Goal: Answer question/provide support: Share knowledge or assist other users

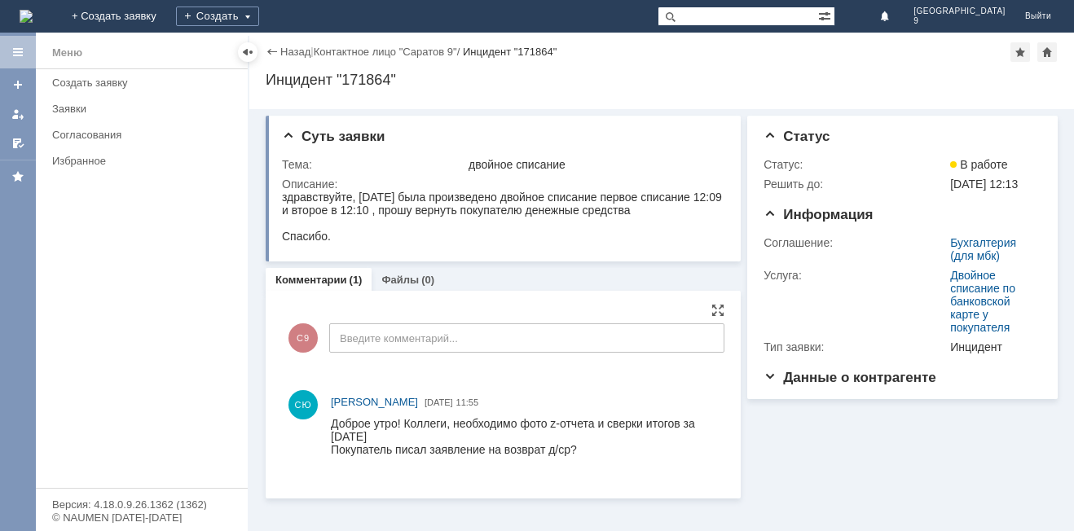
drag, startPoint x: 539, startPoint y: 433, endPoint x: 659, endPoint y: 433, distance: 119.8
click at [659, 433] on div "Доброе утро! Коллеги, необходимо фото z-отчета и сверки итогов за [DATE]" at bounding box center [524, 430] width 386 height 26
drag, startPoint x: 557, startPoint y: 428, endPoint x: 473, endPoint y: 432, distance: 84.8
click at [473, 432] on div "Доброе утро! Коллеги, необходимо фото z-отчета и сверки итогов за [DATE]" at bounding box center [524, 430] width 386 height 26
click at [643, 451] on div "Покупатель писал заявление на возврат д/ср?" at bounding box center [524, 449] width 386 height 13
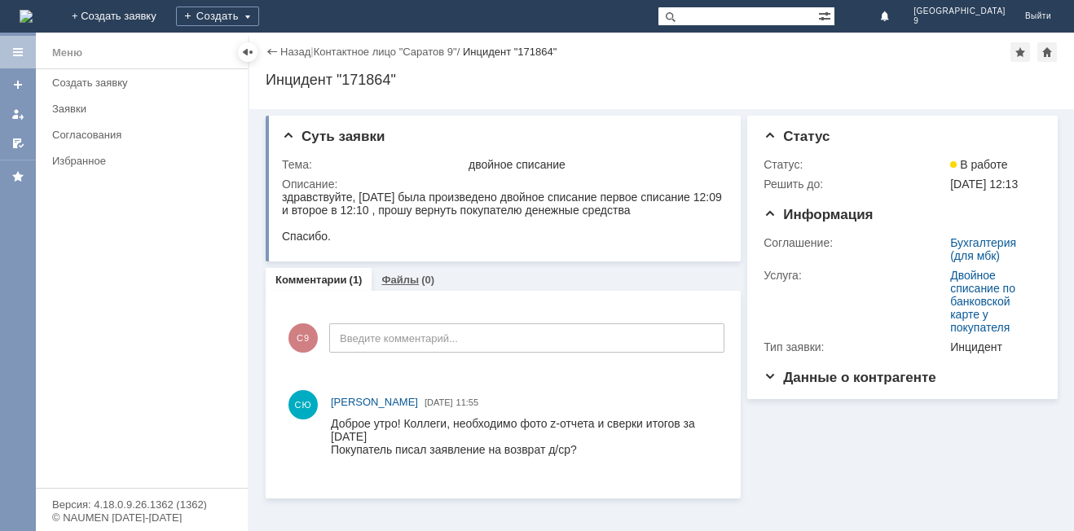
click at [416, 278] on div "Файлы (0)" at bounding box center [407, 280] width 53 height 11
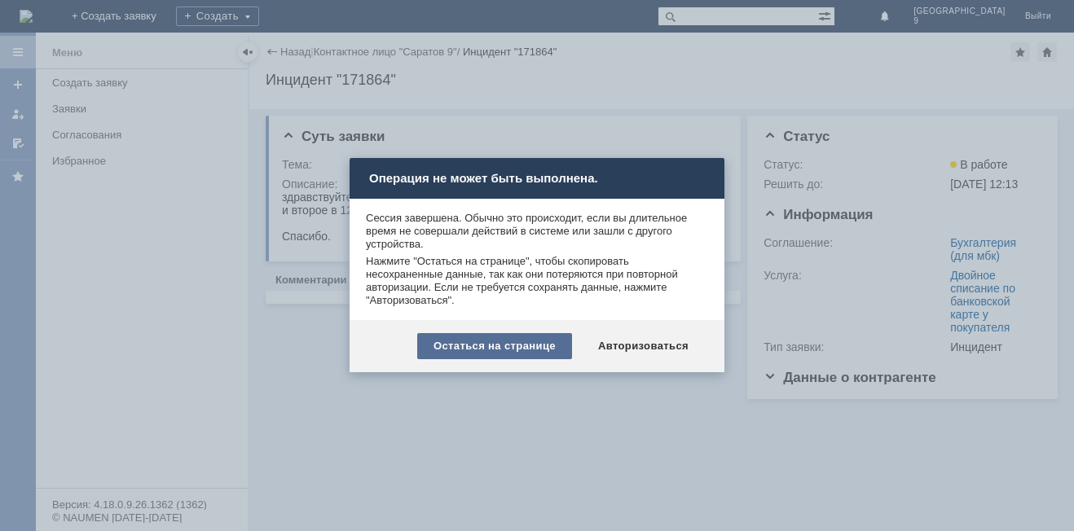
click at [500, 349] on div "Остаться на странице" at bounding box center [494, 346] width 155 height 26
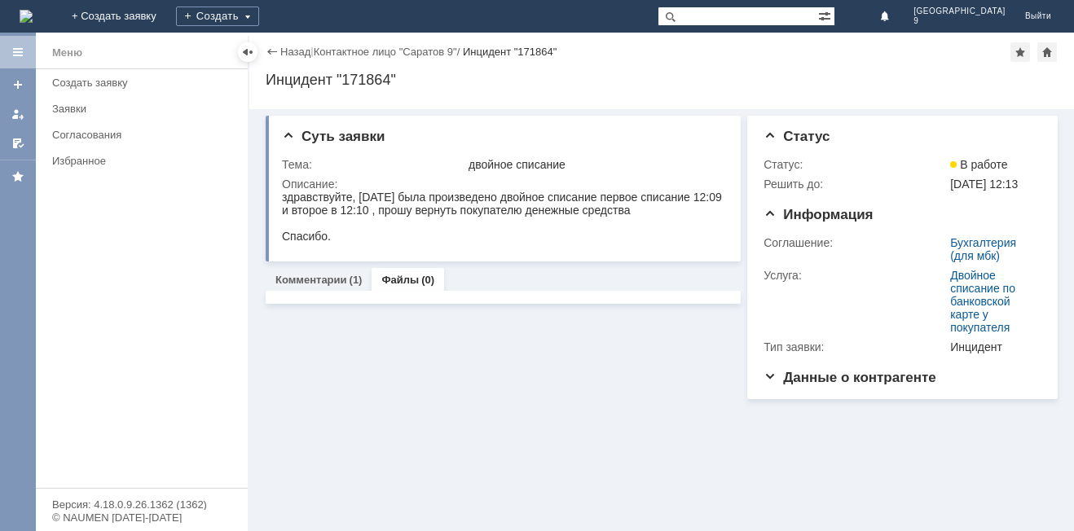
click at [400, 272] on div "Файлы (0)" at bounding box center [408, 280] width 73 height 24
click at [402, 280] on link "Файлы" at bounding box center [399, 280] width 37 height 12
click at [327, 283] on link "Комментарии" at bounding box center [311, 280] width 72 height 12
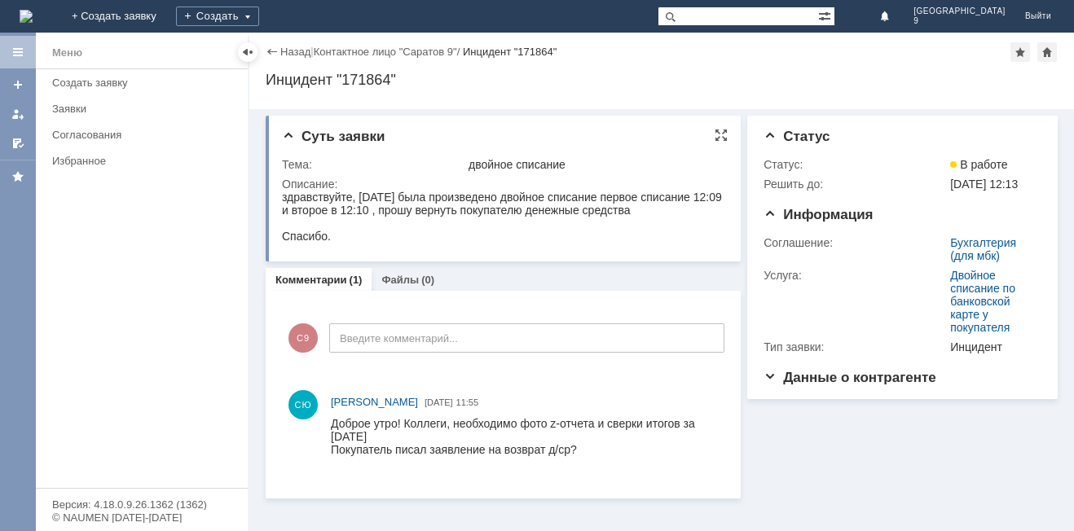
drag, startPoint x: 284, startPoint y: 197, endPoint x: 686, endPoint y: 209, distance: 402.7
click at [686, 209] on div "здравствуйте, [DATE] была произведено двойное списание первое списание 12:09 и …" at bounding box center [502, 204] width 441 height 26
copy div "здравствуйте, [DATE] была произведено двойное списание первое списание 12:09 и …"
click at [661, 135] on div "Суть заявки" at bounding box center [505, 137] width 446 height 16
click at [511, 95] on div "Назад | Контактное лицо "Саратов 9" / Инцидент "171864" Инцидент "171864" servi…" at bounding box center [661, 71] width 825 height 77
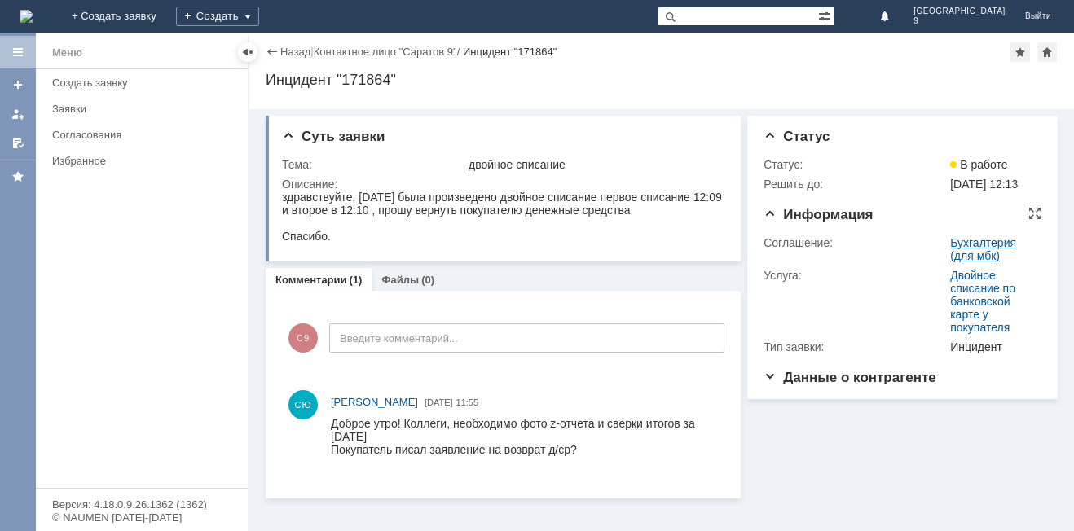
click at [976, 261] on link "Бухгалтерия (для мбк)" at bounding box center [983, 249] width 66 height 26
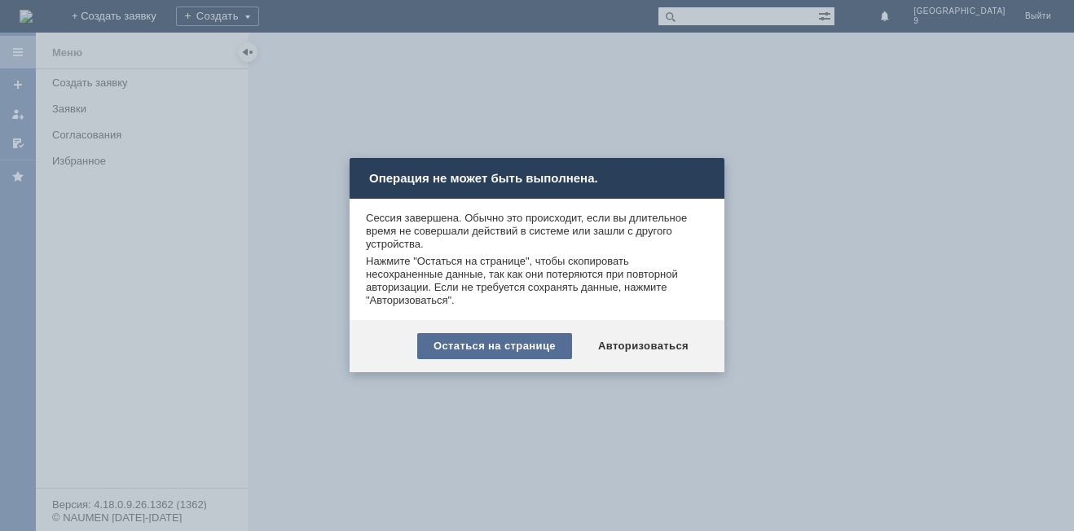
click at [518, 352] on div "Остаться на странице" at bounding box center [494, 346] width 155 height 26
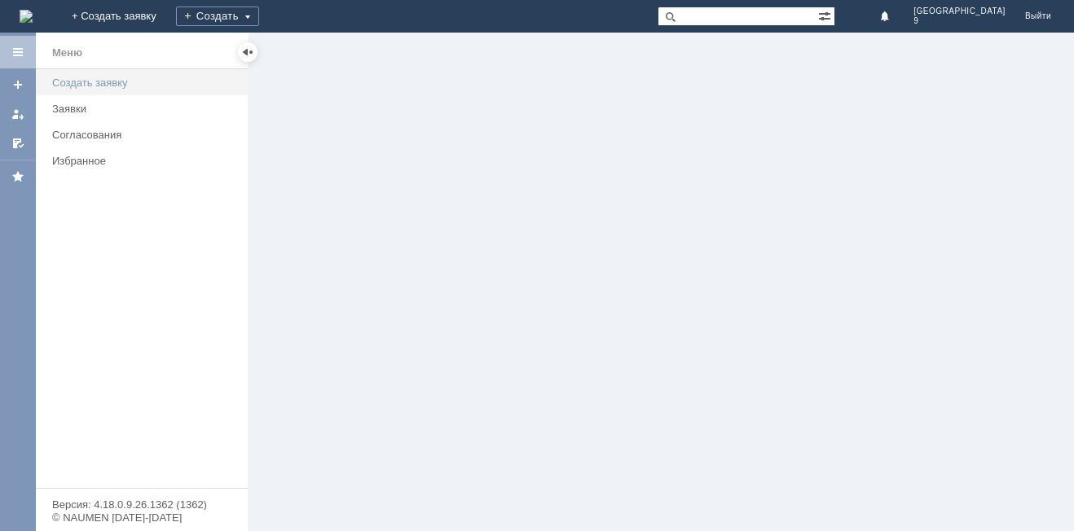
click at [115, 86] on div "Создать заявку" at bounding box center [145, 83] width 186 height 12
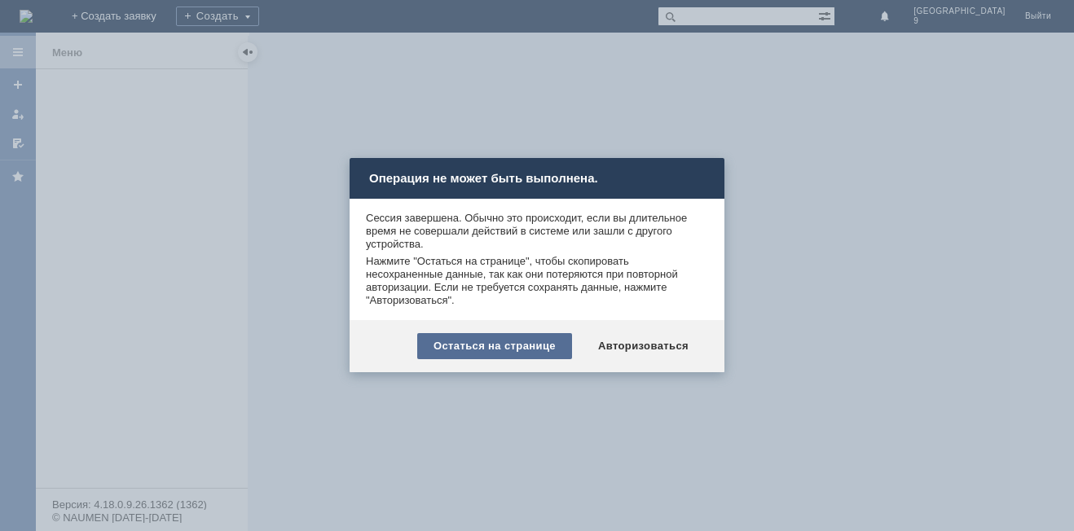
click at [504, 336] on div "Остаться на странице" at bounding box center [494, 346] width 155 height 26
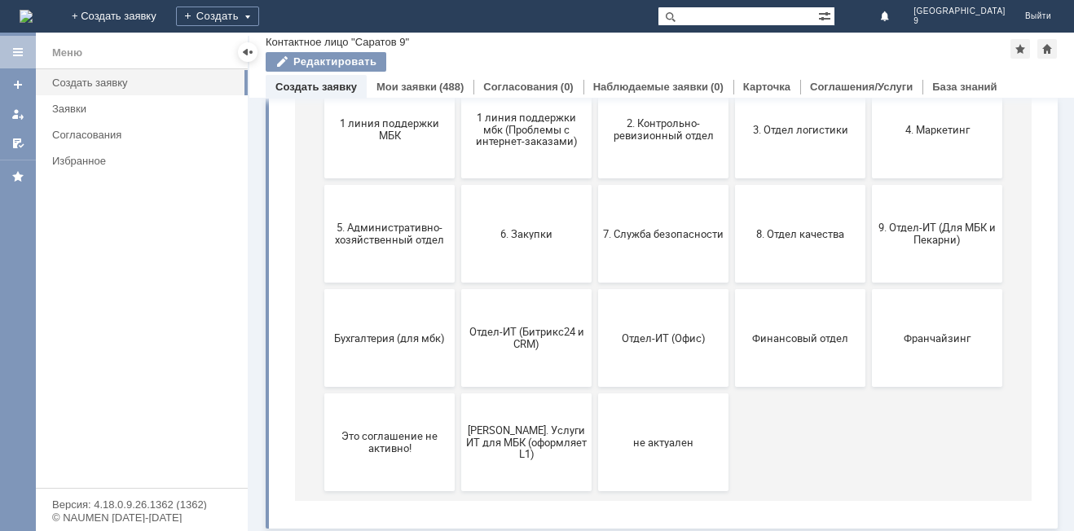
drag, startPoint x: 1065, startPoint y: 240, endPoint x: 746, endPoint y: 464, distance: 389.1
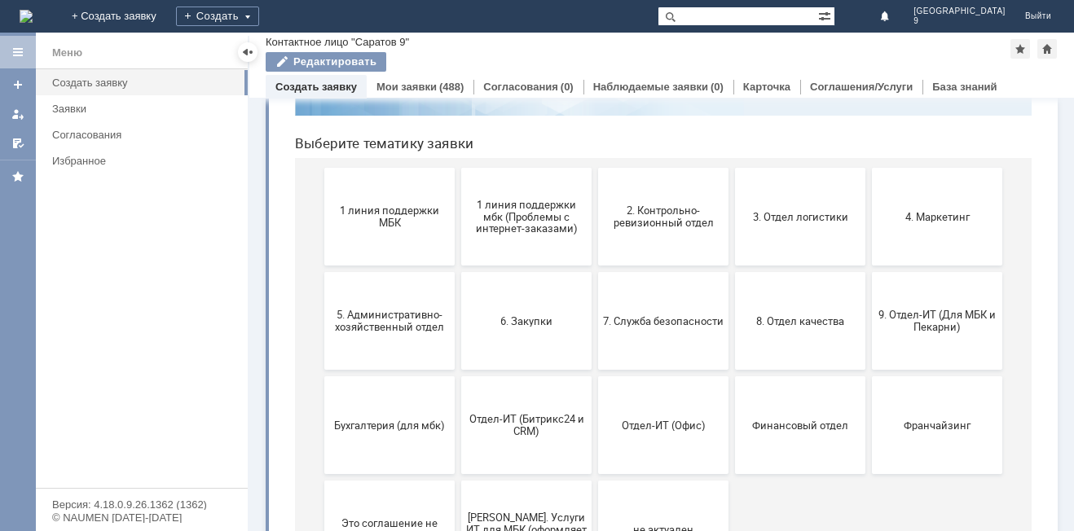
scroll to position [147, 0]
click at [363, 442] on button "Бухгалтерия (для мбк)" at bounding box center [389, 424] width 130 height 98
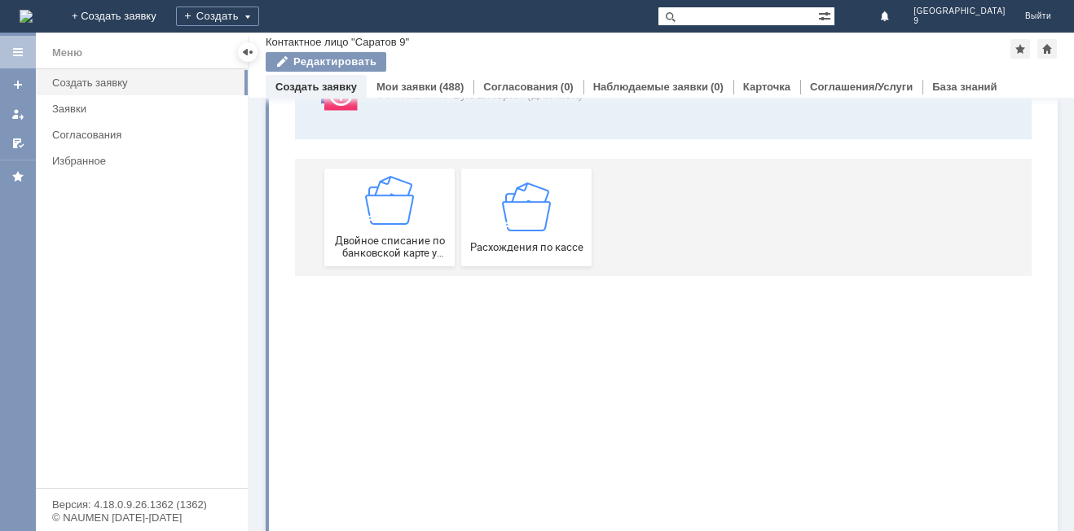
scroll to position [0, 0]
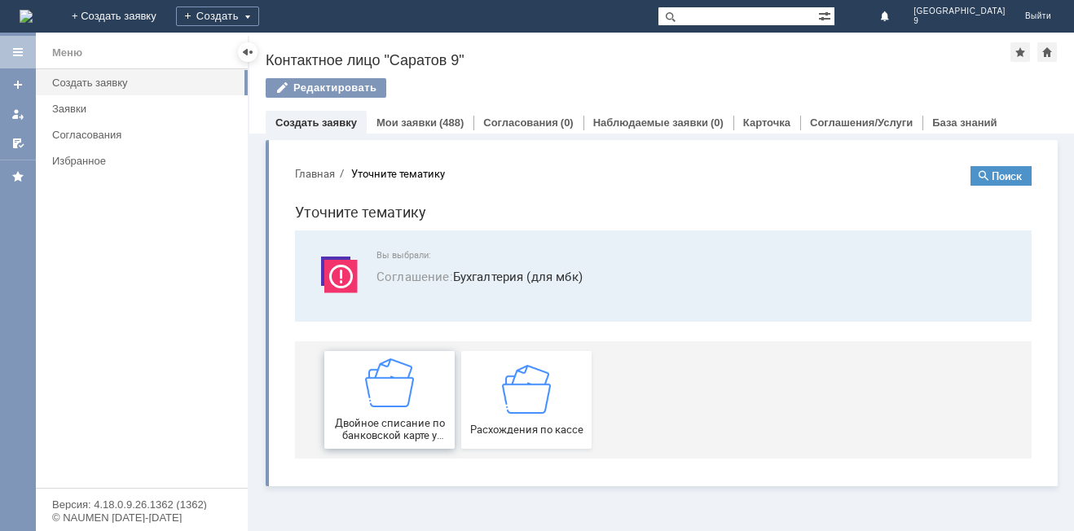
click at [417, 421] on span "Двойное списание по банковской карте у покупателя" at bounding box center [389, 429] width 121 height 24
click at [108, 103] on div "Заявки" at bounding box center [145, 109] width 186 height 12
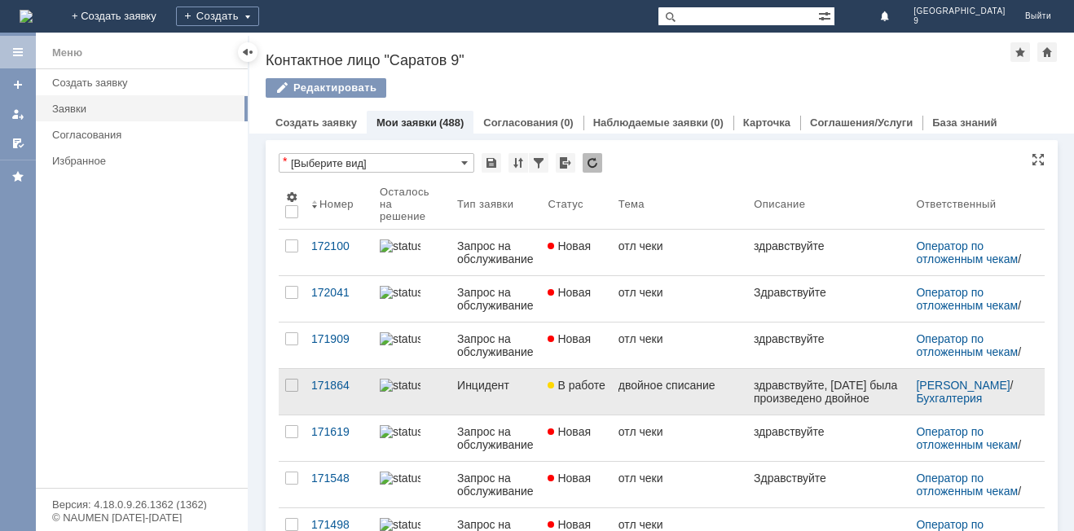
click at [570, 407] on link "В работе" at bounding box center [576, 392] width 70 height 46
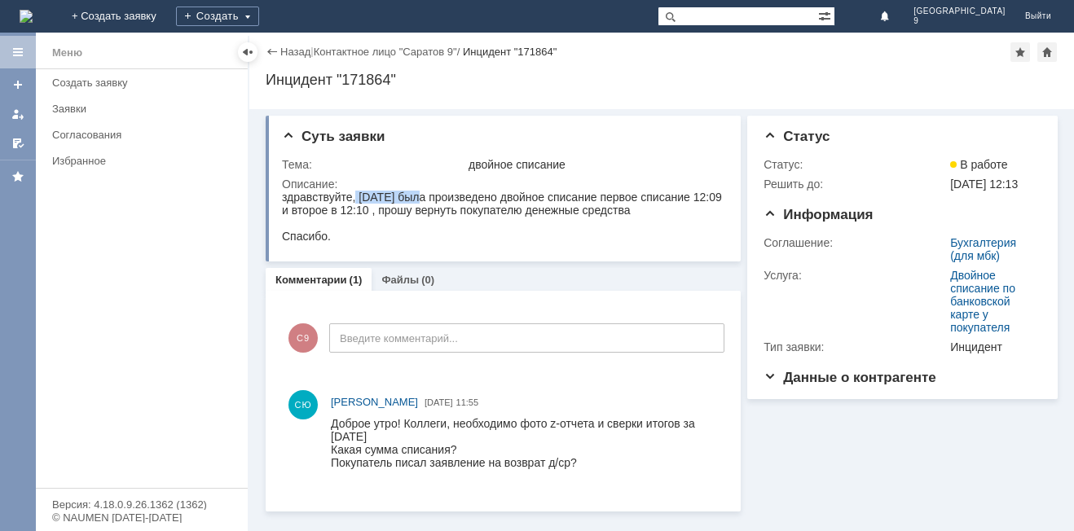
drag, startPoint x: 356, startPoint y: 196, endPoint x: 416, endPoint y: 193, distance: 59.5
click at [416, 193] on div "здравствуйте, [DATE] была произведено двойное списание первое списание 12:09 и …" at bounding box center [502, 204] width 441 height 26
copy div "20.08.2025"
click at [360, 228] on div at bounding box center [502, 223] width 441 height 13
drag, startPoint x: 283, startPoint y: 210, endPoint x: 399, endPoint y: 208, distance: 116.6
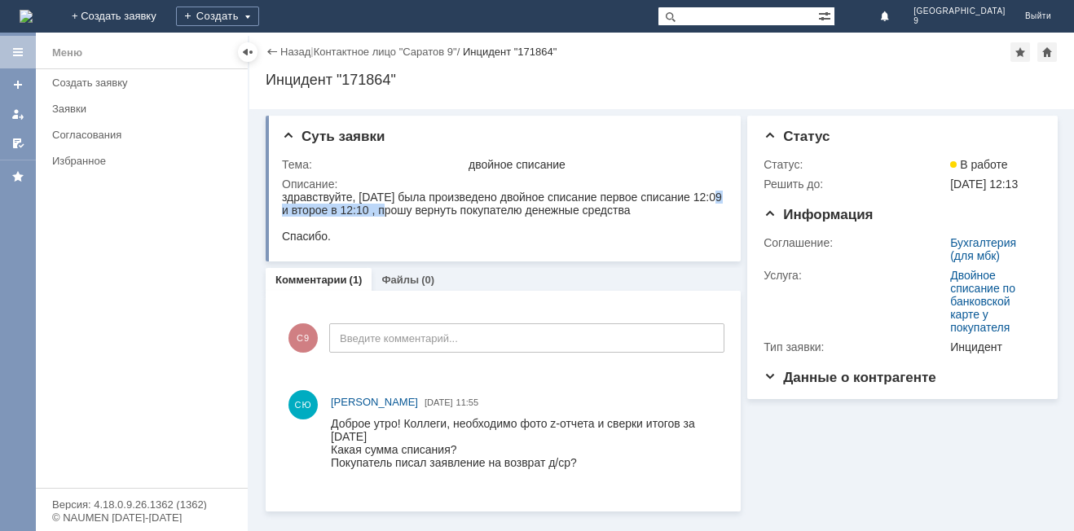
click at [399, 208] on div "здравствуйте, [DATE] была произведено двойное списание первое списание 12:09 и …" at bounding box center [502, 204] width 441 height 26
copy div "12:09 и второе в 12:10"
click at [464, 231] on div "Спасибо." at bounding box center [502, 236] width 441 height 13
drag, startPoint x: 410, startPoint y: 214, endPoint x: 663, endPoint y: 221, distance: 253.5
click at [663, 221] on body "здравствуйте, 20.08.2025 была произведено двойное списание первое списание 12:0…" at bounding box center [502, 217] width 441 height 52
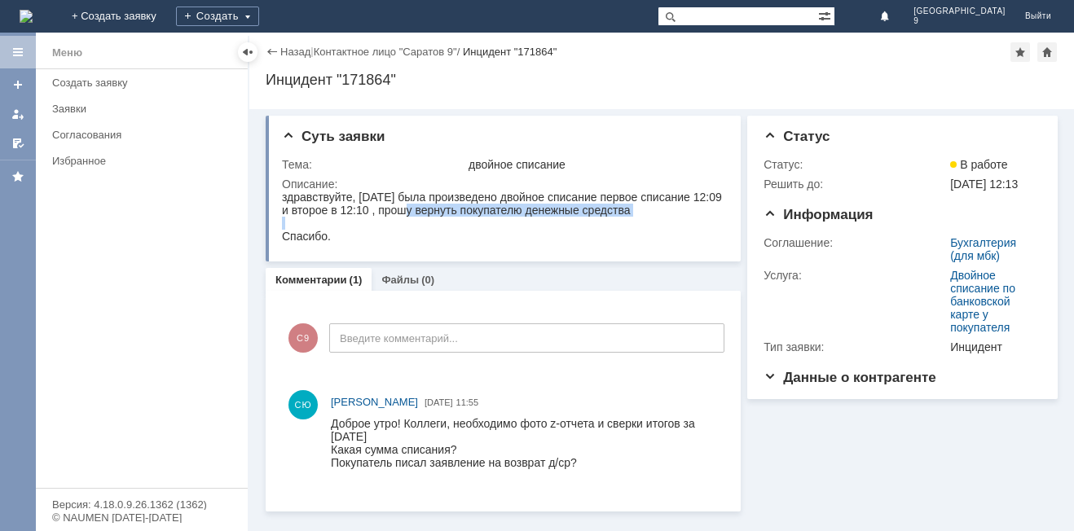
copy div "прошу вернуть покупателю денежные средства"
drag, startPoint x: 491, startPoint y: 268, endPoint x: 429, endPoint y: 314, distance: 76.9
click at [489, 268] on div "Суть заявки Тема: двойное списание Описание: Комментарии (1) Файлы (0) Коммента…" at bounding box center [503, 310] width 475 height 403
click at [400, 284] on link "Файлы" at bounding box center [399, 280] width 37 height 12
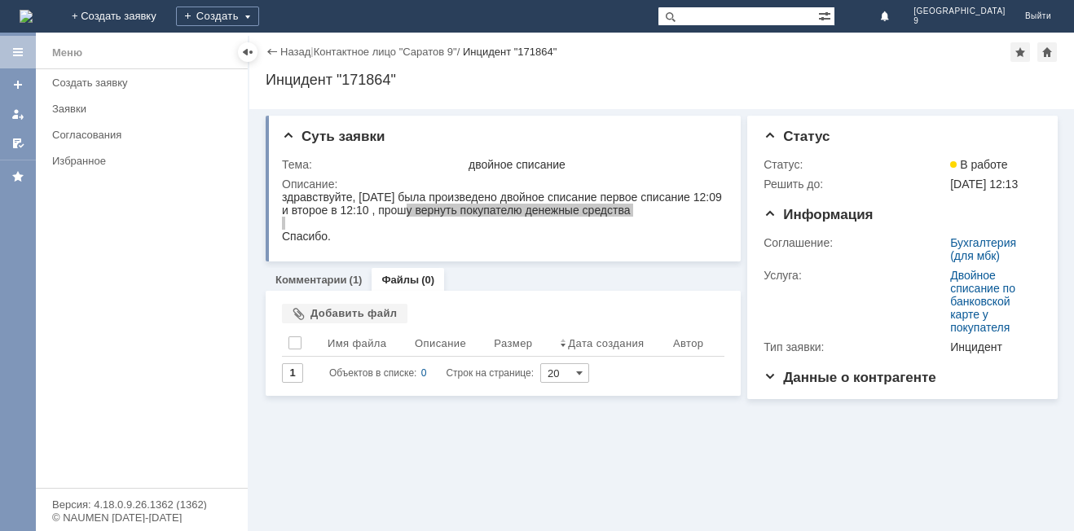
click at [560, 440] on div "Суть заявки Тема: двойное списание Описание: Комментарии (1) Файлы (0) Коммента…" at bounding box center [661, 320] width 825 height 422
click at [556, 441] on div "Суть заявки Тема: двойное списание Описание: Комментарии (1) Файлы (0) Коммента…" at bounding box center [661, 320] width 825 height 422
click at [500, 268] on div "Суть заявки Тема: двойное списание Описание: Комментарии (1) Файлы (0) Коммента…" at bounding box center [503, 254] width 475 height 290
click at [354, 283] on div "(1)" at bounding box center [356, 280] width 13 height 12
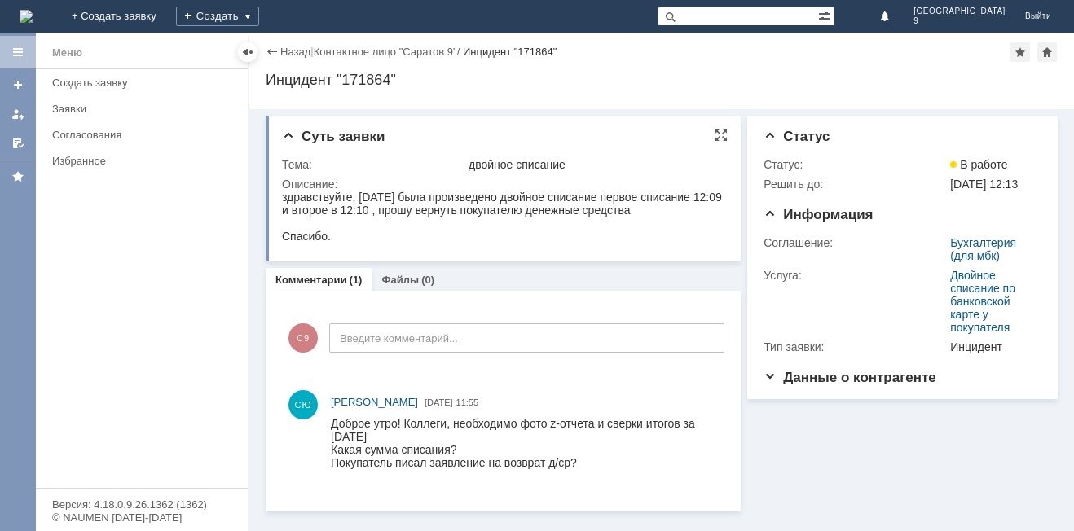
drag, startPoint x: 509, startPoint y: 230, endPoint x: 529, endPoint y: 227, distance: 19.7
click at [516, 230] on div "Спасибо." at bounding box center [502, 236] width 441 height 13
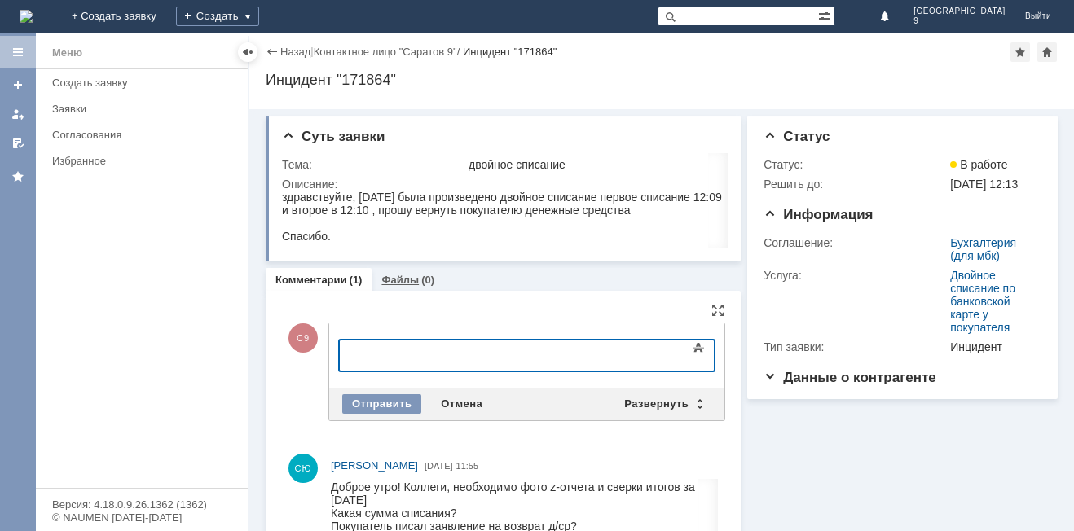
click at [404, 284] on link "Файлы" at bounding box center [399, 280] width 37 height 12
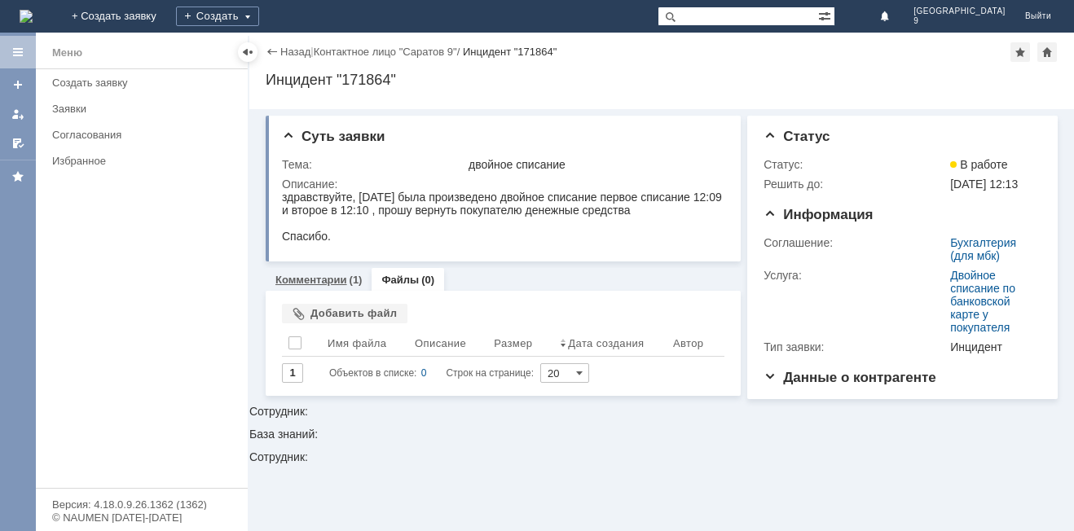
click at [332, 284] on link "Комментарии" at bounding box center [311, 280] width 72 height 12
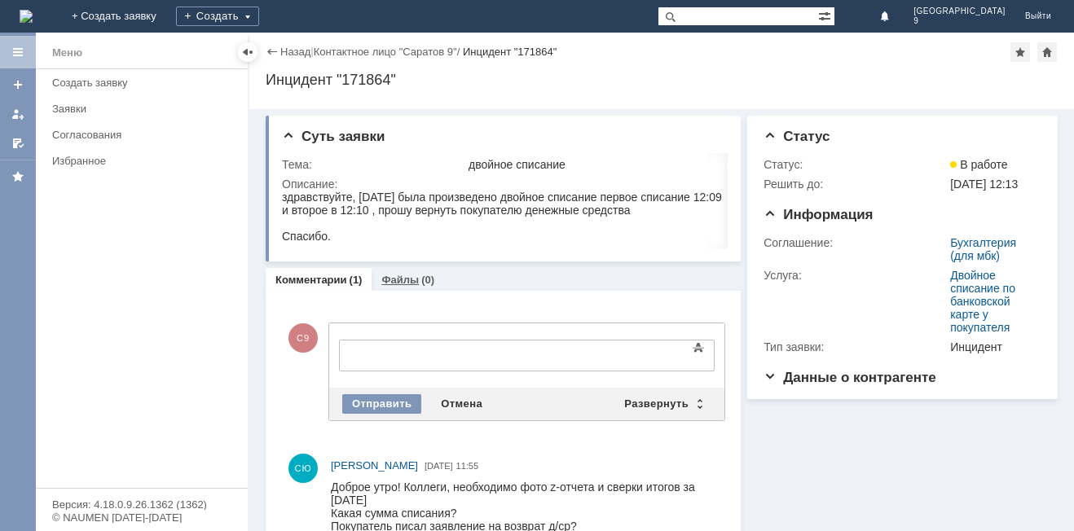
click at [405, 285] on link "Файлы" at bounding box center [399, 280] width 37 height 12
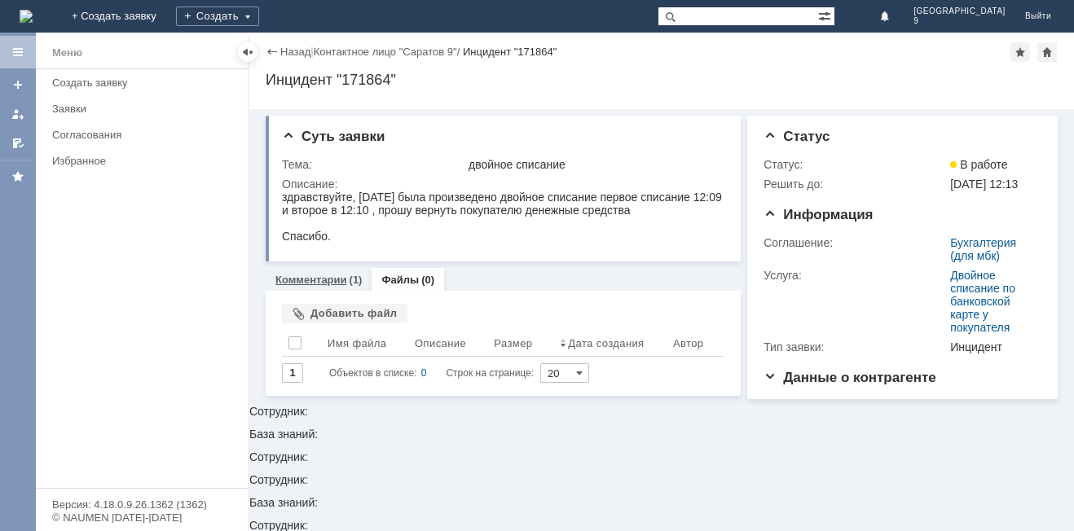
click at [350, 279] on div "(1)" at bounding box center [356, 280] width 13 height 12
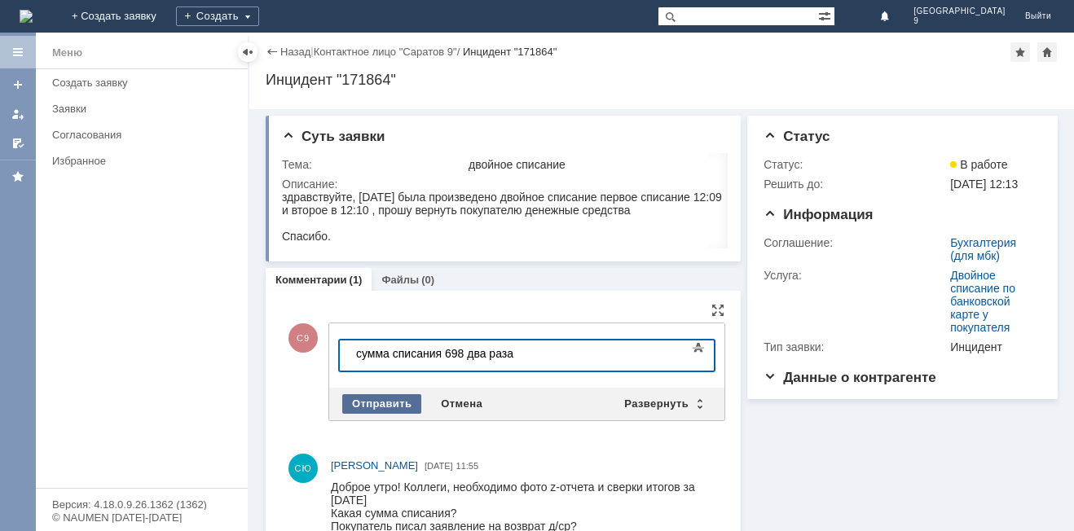
click at [392, 400] on div "Отправить" at bounding box center [381, 404] width 79 height 20
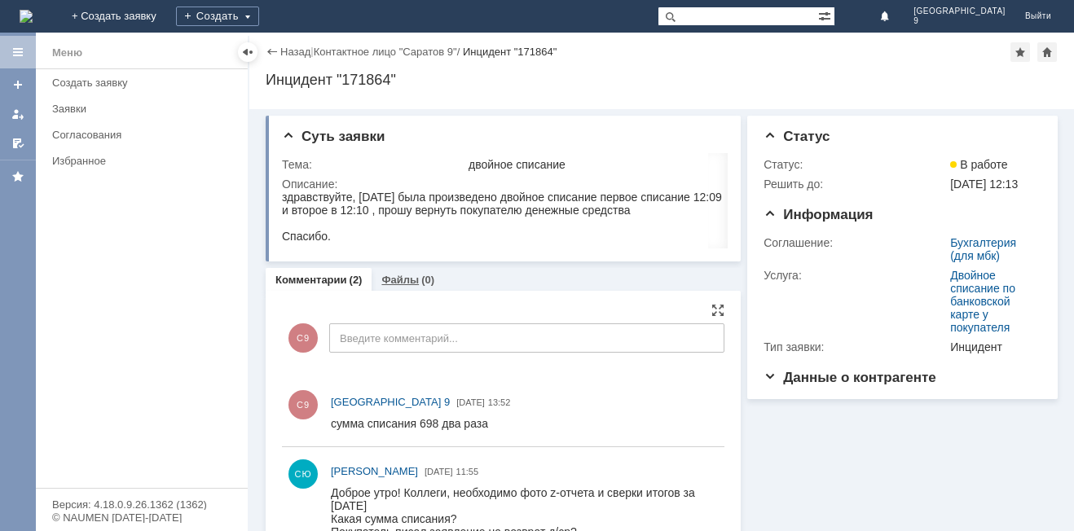
click at [425, 286] on div "(0)" at bounding box center [427, 280] width 13 height 12
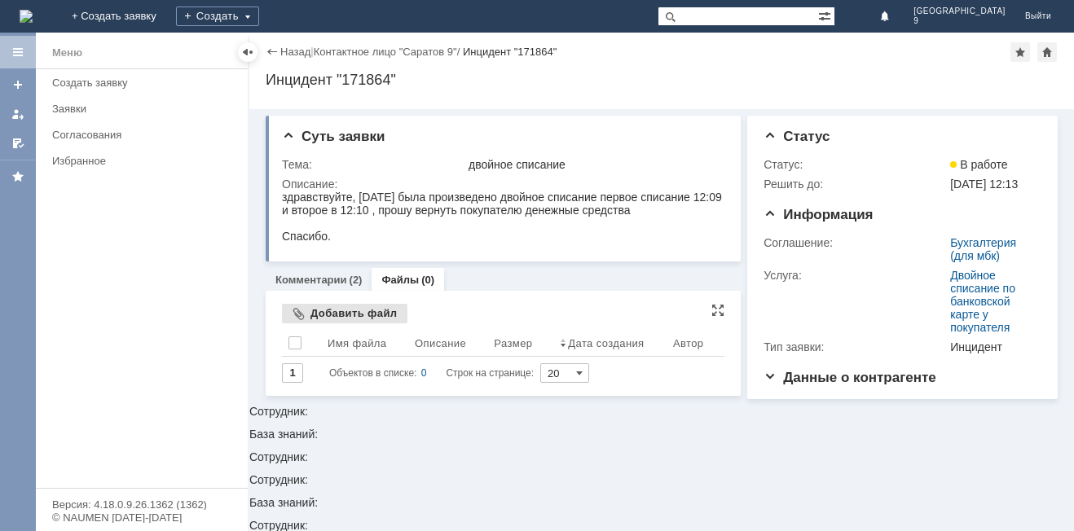
click at [326, 319] on div "Добавить файл" at bounding box center [344, 314] width 125 height 20
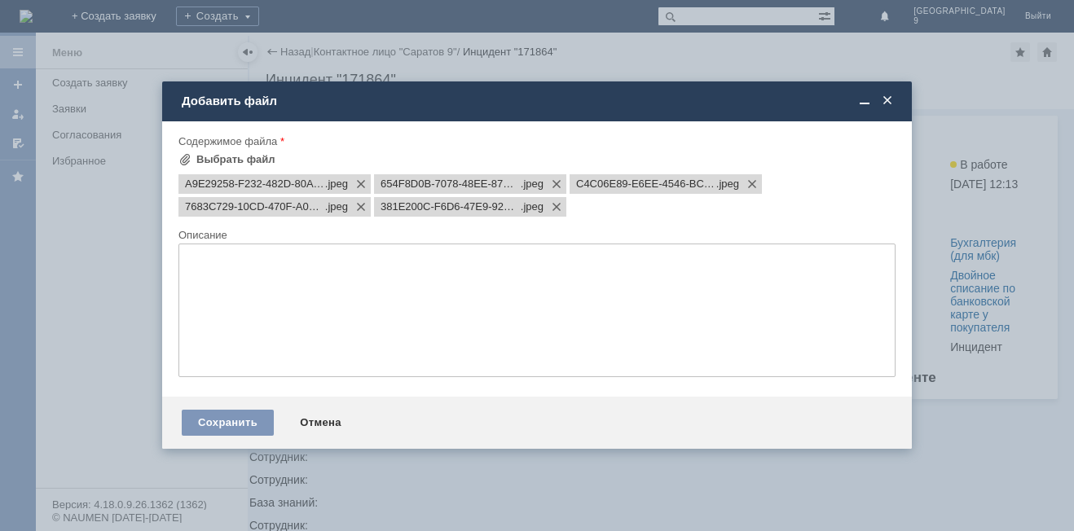
click at [735, 130] on div "Форма добавления Содержимое файла Выбрать файл A9E29258-F232-482D-80A2-DCDADA1D…" at bounding box center [536, 259] width 717 height 262
click at [208, 429] on div "Сохранить" at bounding box center [228, 423] width 92 height 26
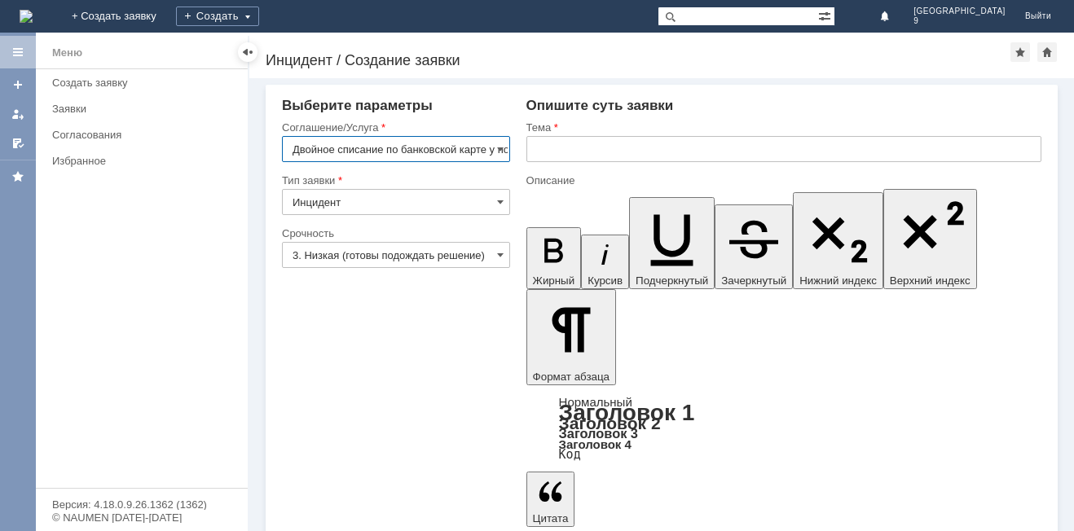
click at [566, 152] on input "text" at bounding box center [783, 149] width 515 height 26
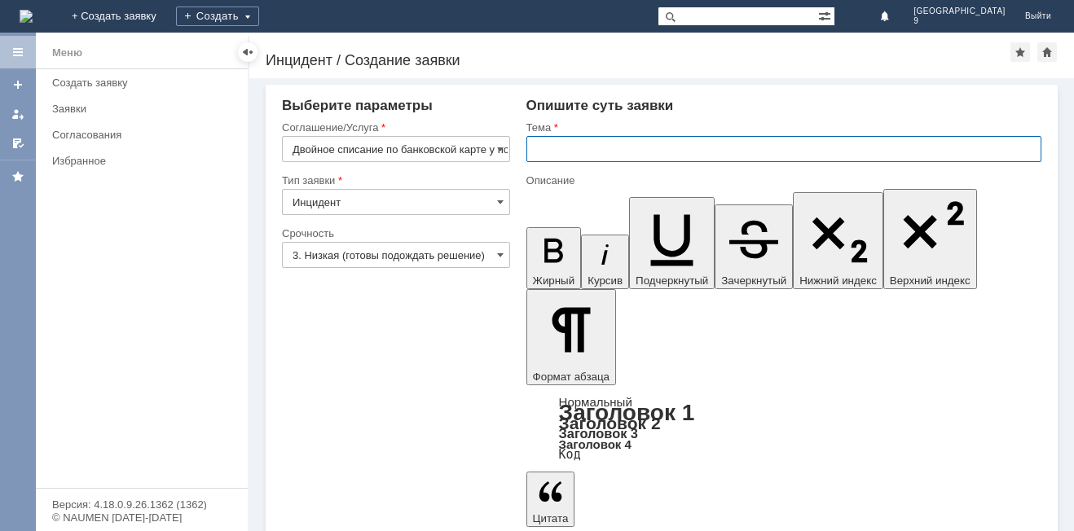
click at [418, 144] on input "Двойное списание по банковской карте у покупателя" at bounding box center [396, 149] width 228 height 26
click at [605, 143] on input "text" at bounding box center [783, 149] width 515 height 26
type input "Двойное списание по банковской карте у покупателя"
paste input "Двойное списание по банковской карте у покупателя"
type input "Двойное списание по банковской карте у покупателя"
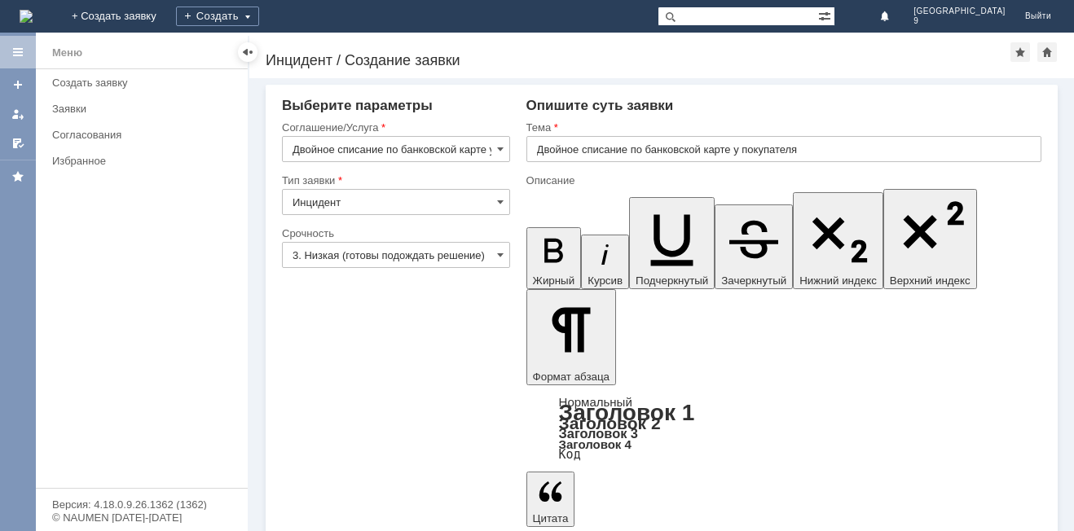
drag, startPoint x: 592, startPoint y: 3912, endPoint x: 1204, endPoint y: 4268, distance: 708.7
drag, startPoint x: 877, startPoint y: 3893, endPoint x: 874, endPoint y: 3932, distance: 39.2
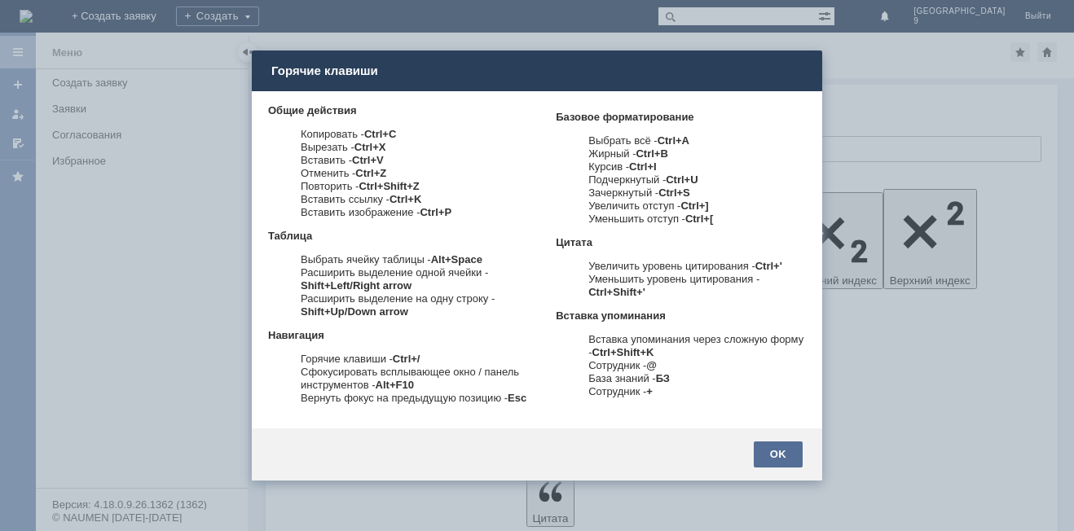
click at [799, 449] on div "OK" at bounding box center [778, 455] width 49 height 26
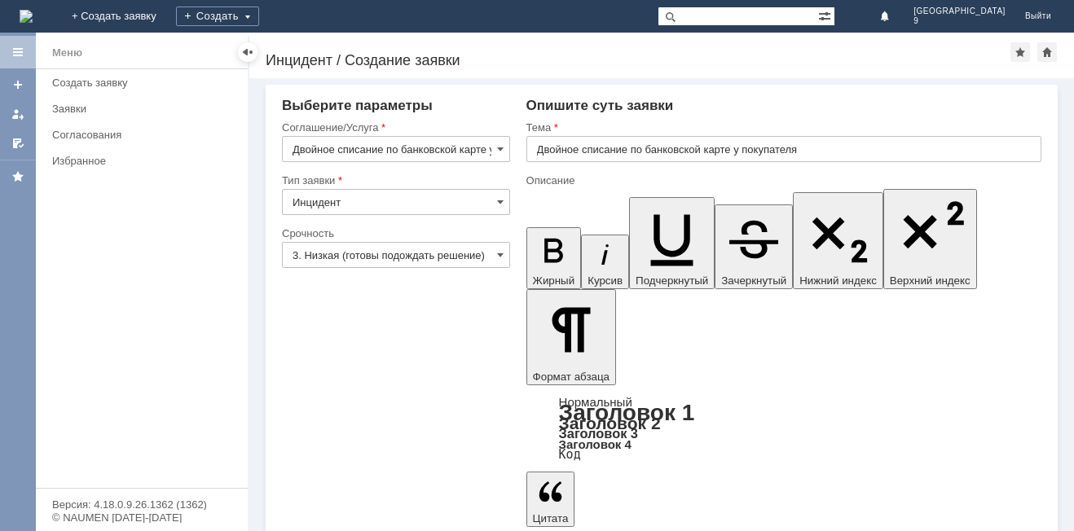
drag, startPoint x: 542, startPoint y: 3871, endPoint x: 754, endPoint y: 3951, distance: 226.7
copy body "Здравствуйте, произошло двойное списание по банковской карте у покупателя 20.08…"
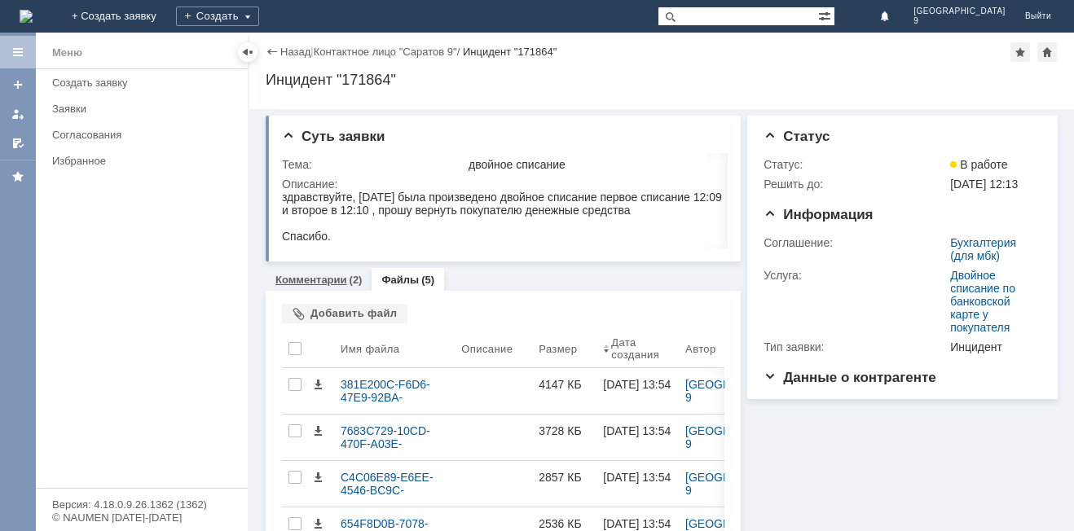
click at [340, 279] on link "Комментарии" at bounding box center [311, 280] width 72 height 12
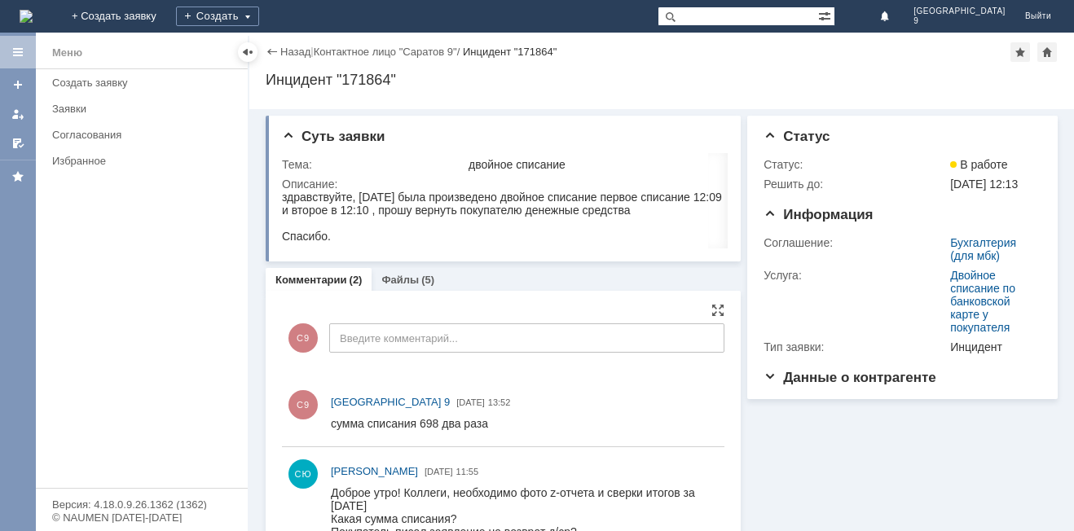
scroll to position [44, 0]
